Goal: Transaction & Acquisition: Download file/media

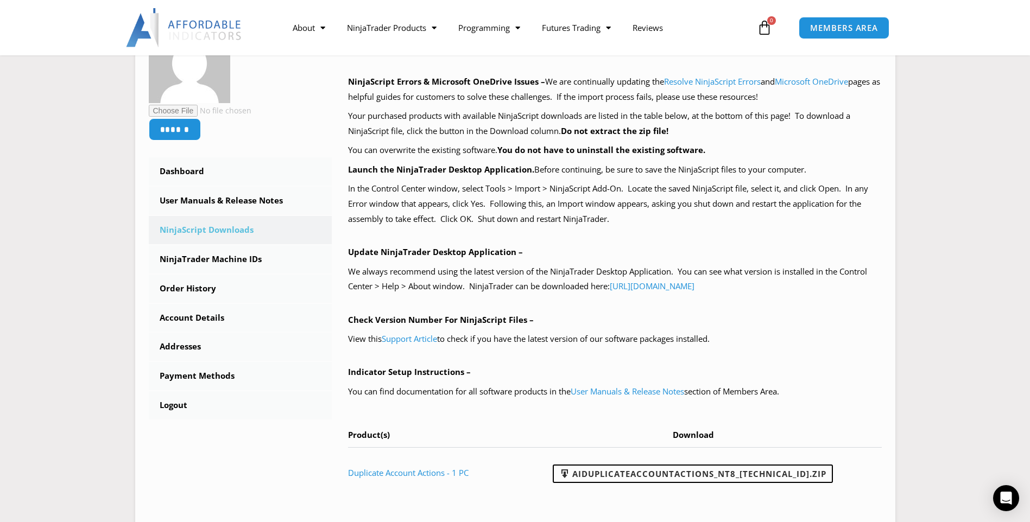
scroll to position [196, 0]
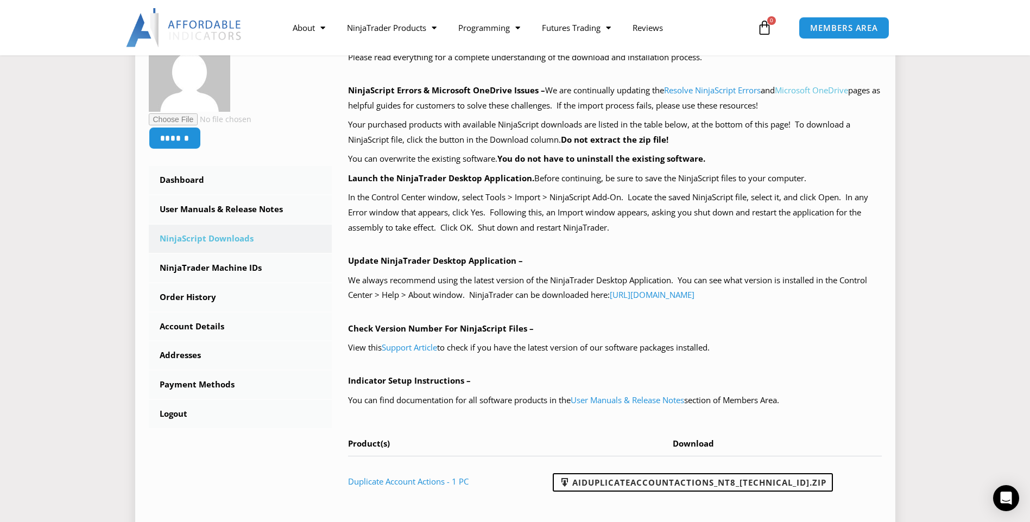
click at [798, 92] on link "Microsoft OneDrive" at bounding box center [811, 90] width 73 height 11
click at [232, 238] on link "NinjaScript Downloads" at bounding box center [241, 239] width 184 height 28
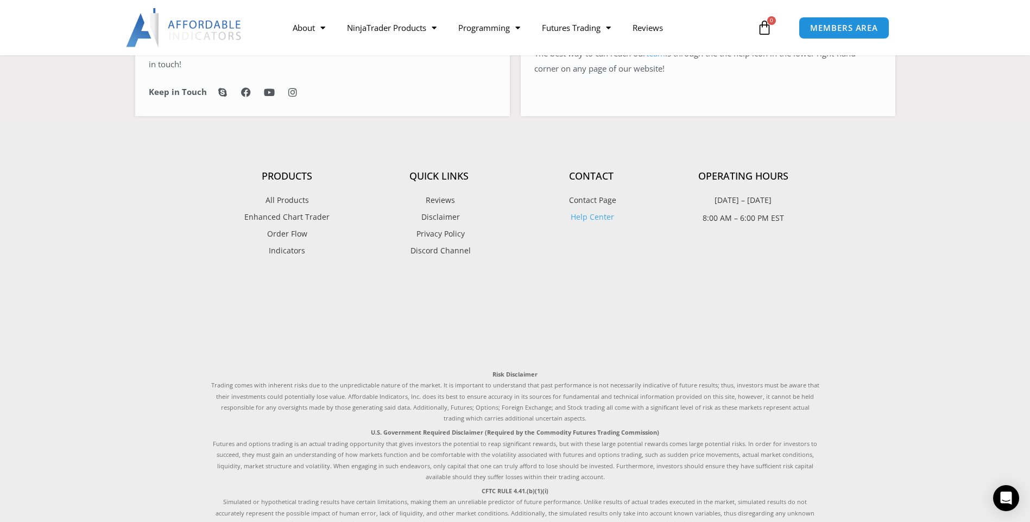
scroll to position [457, 0]
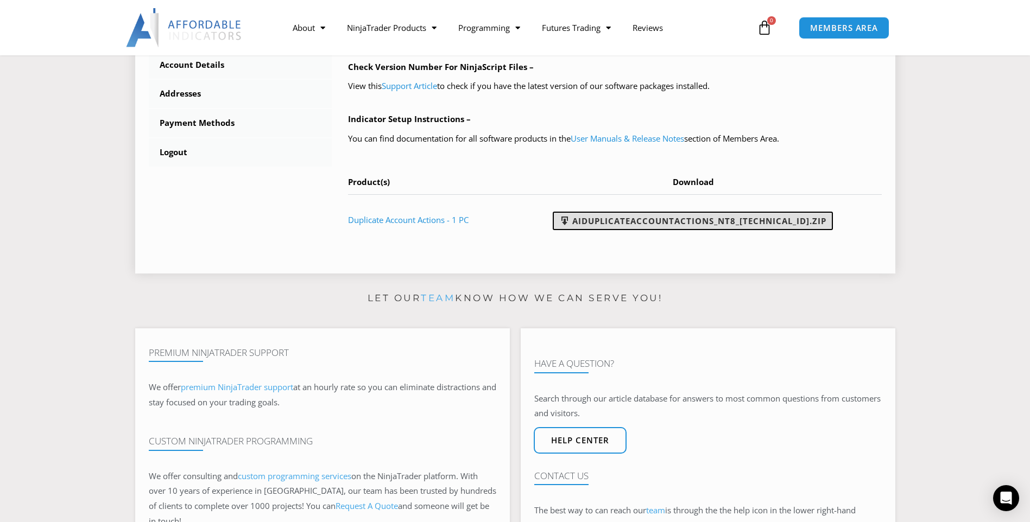
click at [691, 221] on link "AIDuplicateAccountActions_NT8_[TECHNICAL_ID].zip" at bounding box center [693, 221] width 280 height 18
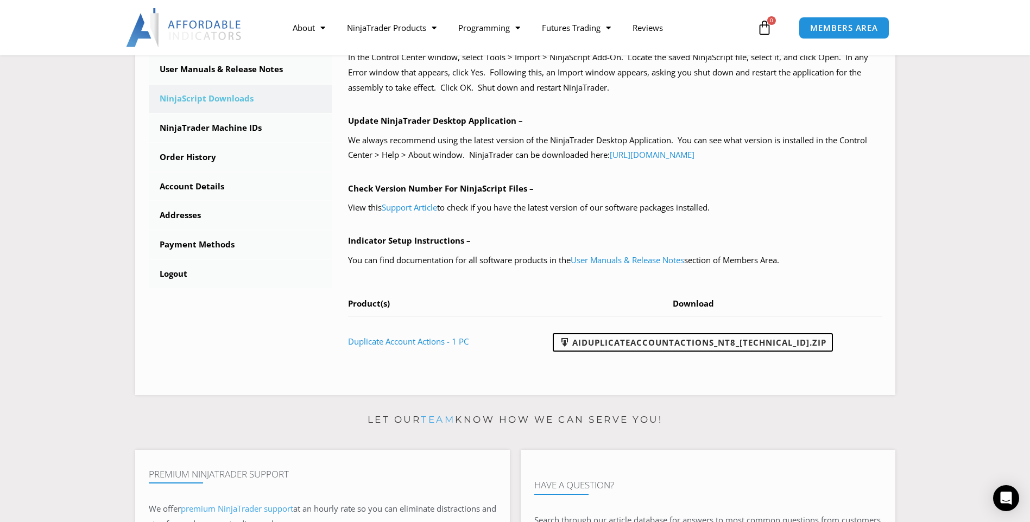
scroll to position [312, 0]
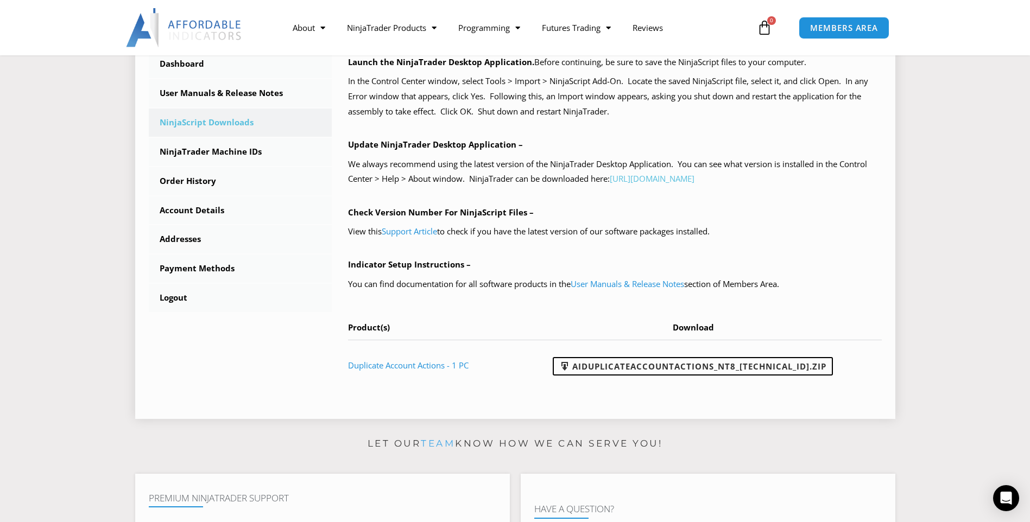
click at [695, 176] on link "[URL][DOMAIN_NAME]" at bounding box center [652, 178] width 85 height 11
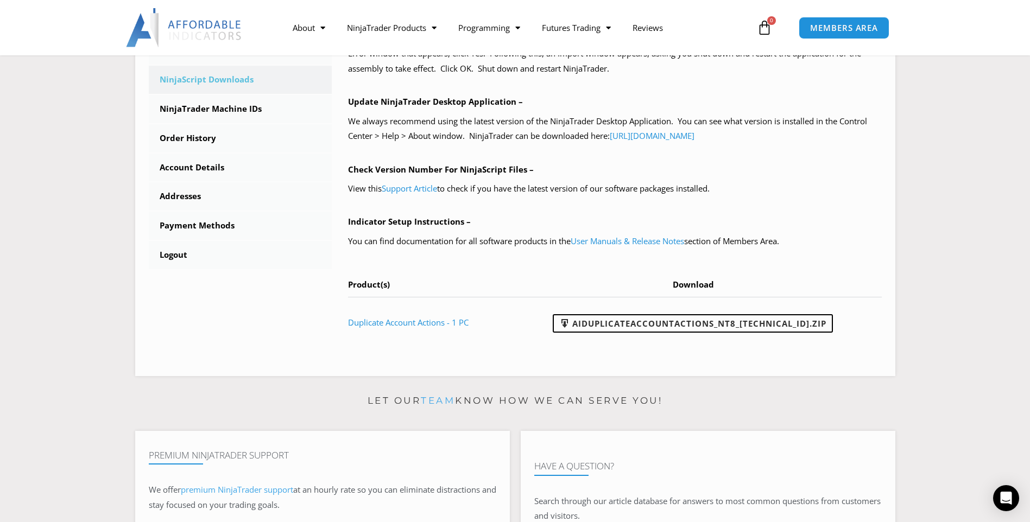
scroll to position [349, 0]
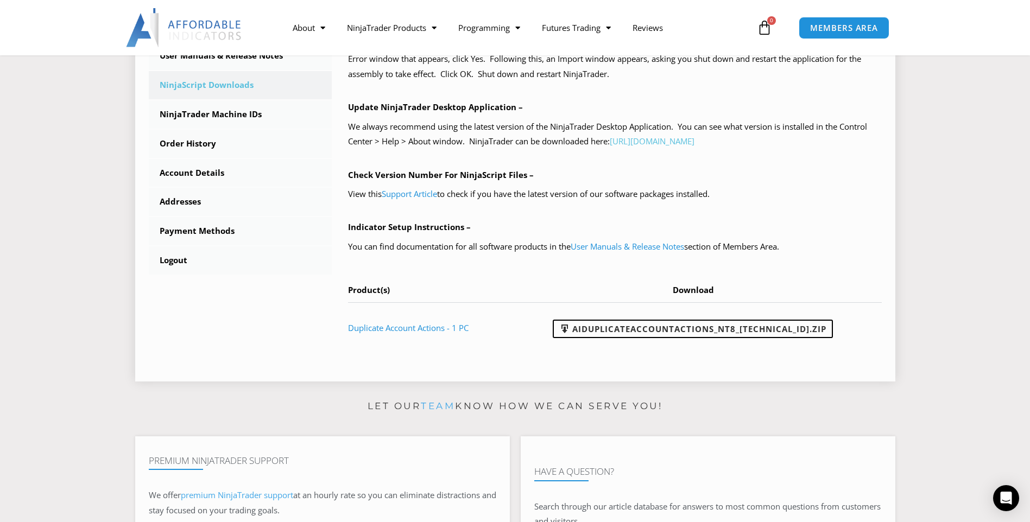
click at [695, 140] on link "[URL][DOMAIN_NAME]" at bounding box center [652, 141] width 85 height 11
